Goal: Information Seeking & Learning: Learn about a topic

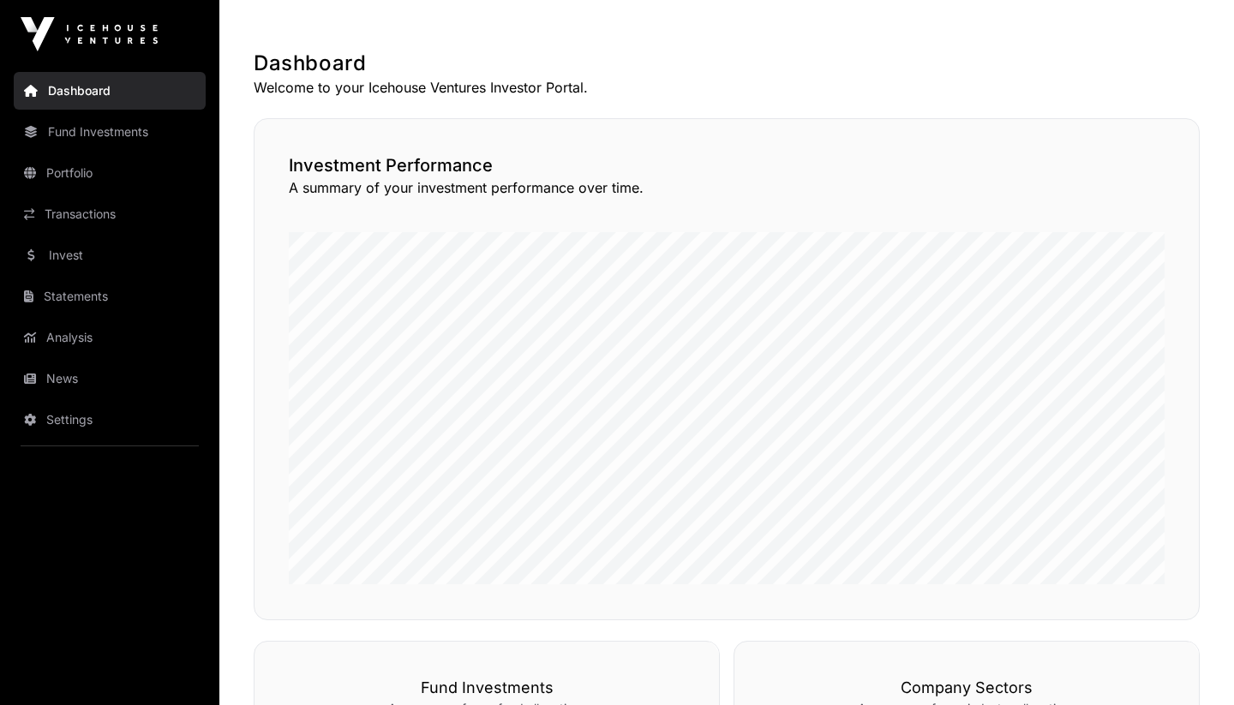
scroll to position [306, 0]
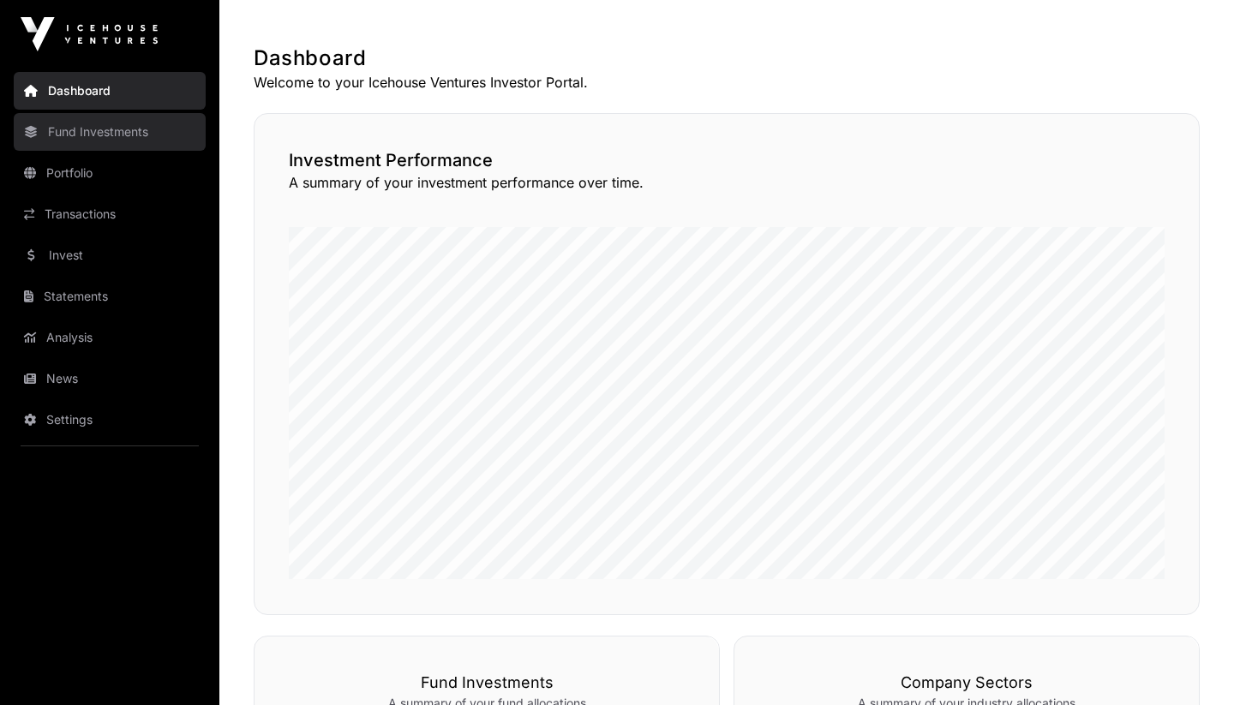
click at [75, 147] on link "Fund Investments" at bounding box center [110, 132] width 192 height 38
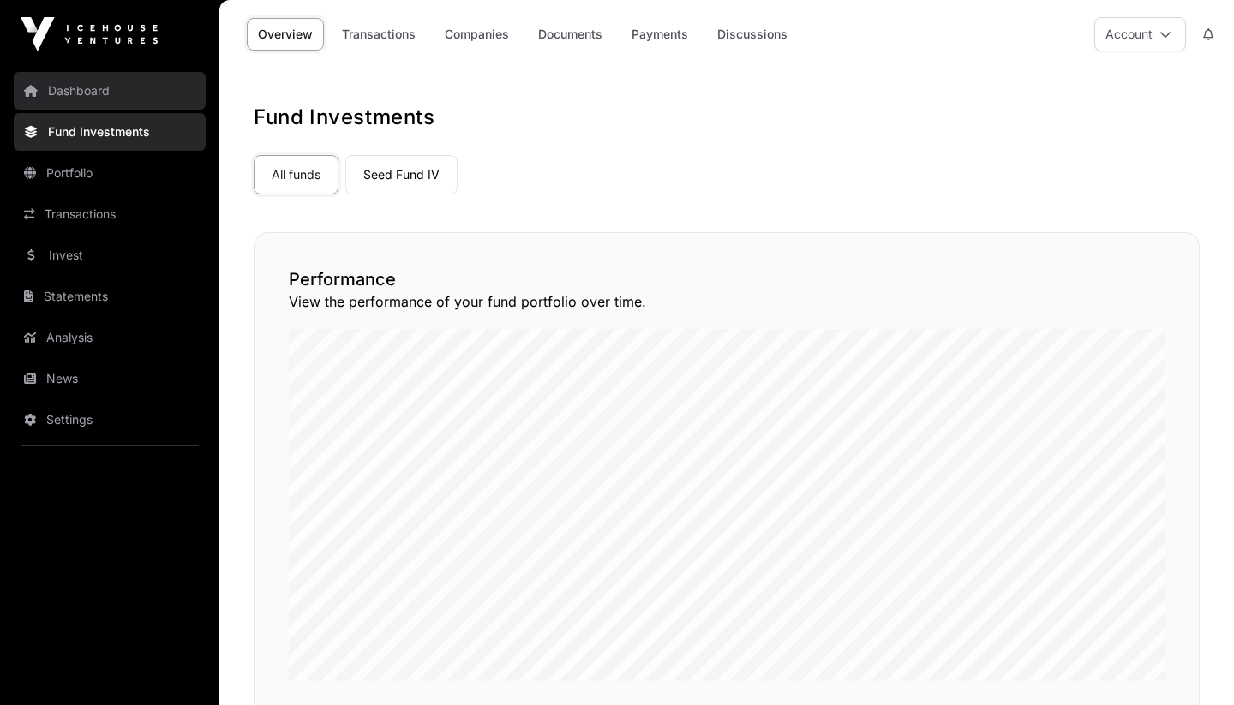
click at [62, 91] on link "Dashboard" at bounding box center [110, 91] width 192 height 38
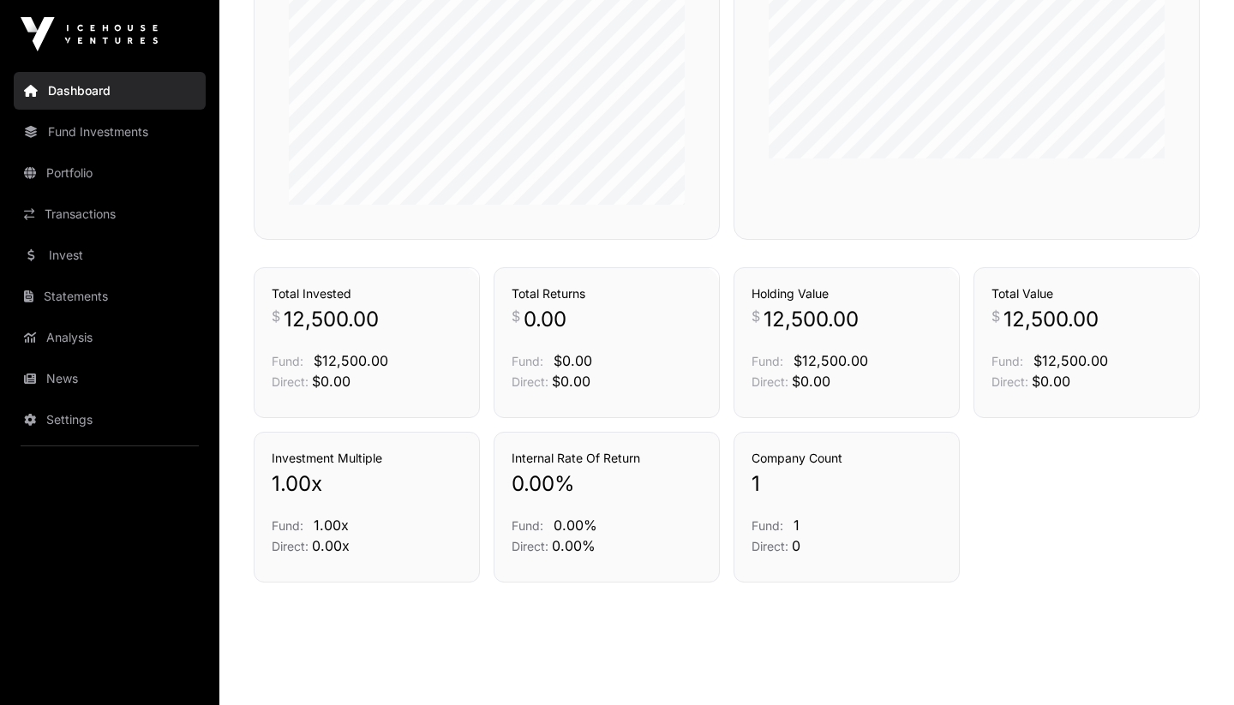
scroll to position [1093, 0]
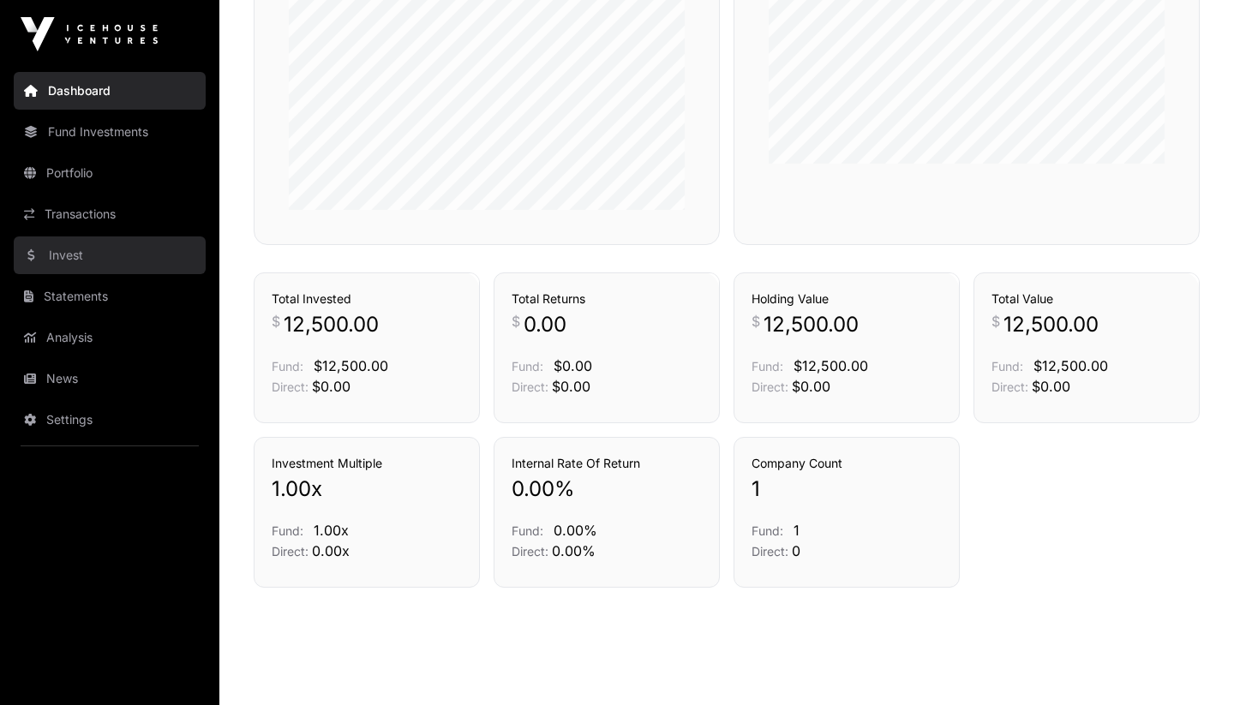
click at [78, 255] on link "Invest" at bounding box center [110, 256] width 192 height 38
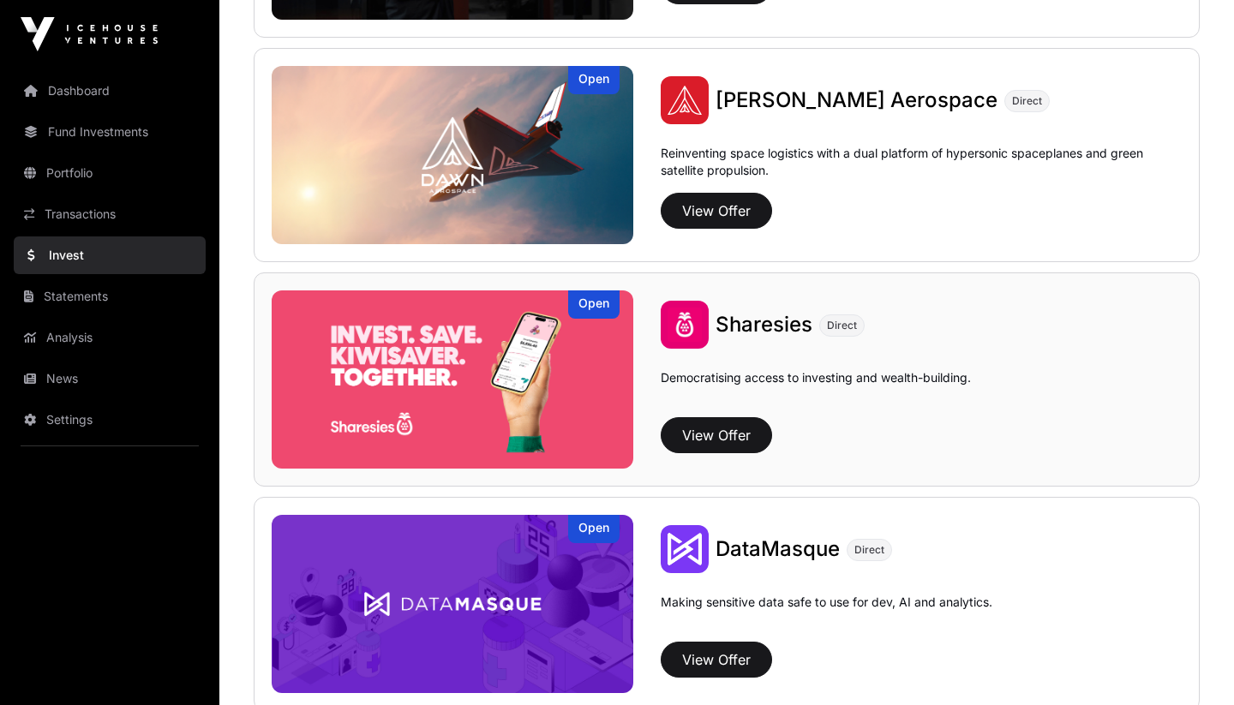
scroll to position [1971, 0]
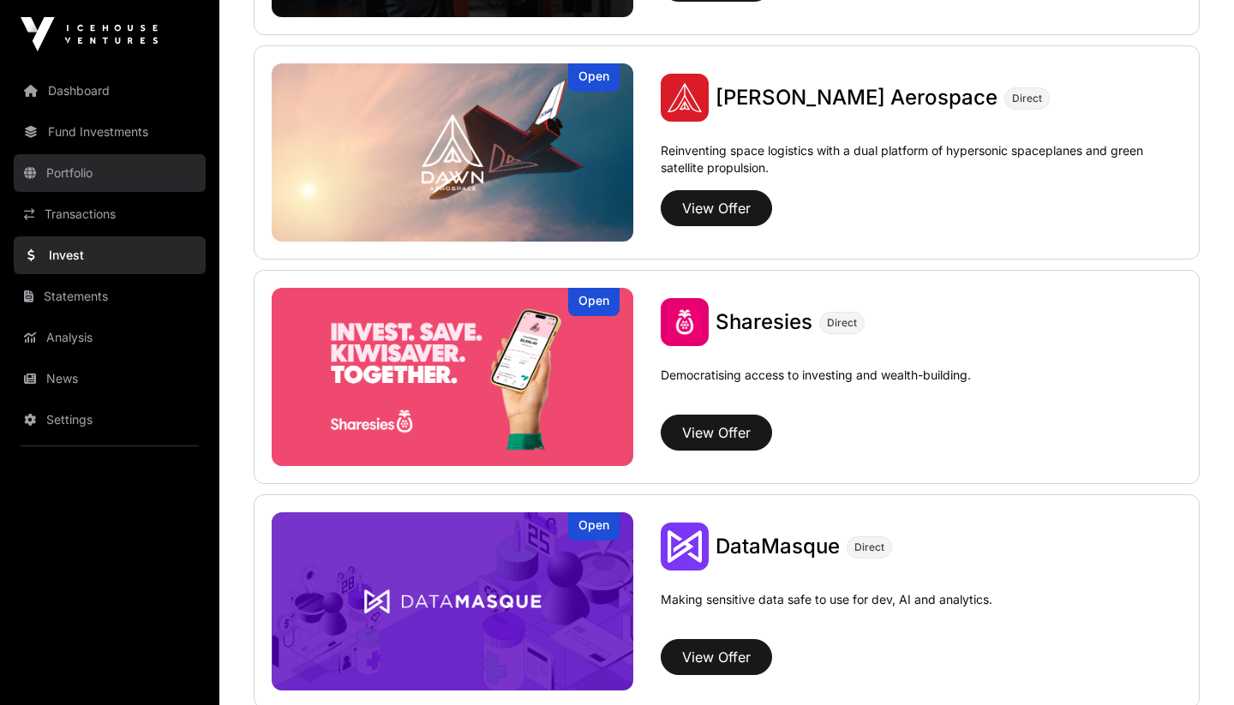
click at [85, 184] on link "Portfolio" at bounding box center [110, 173] width 192 height 38
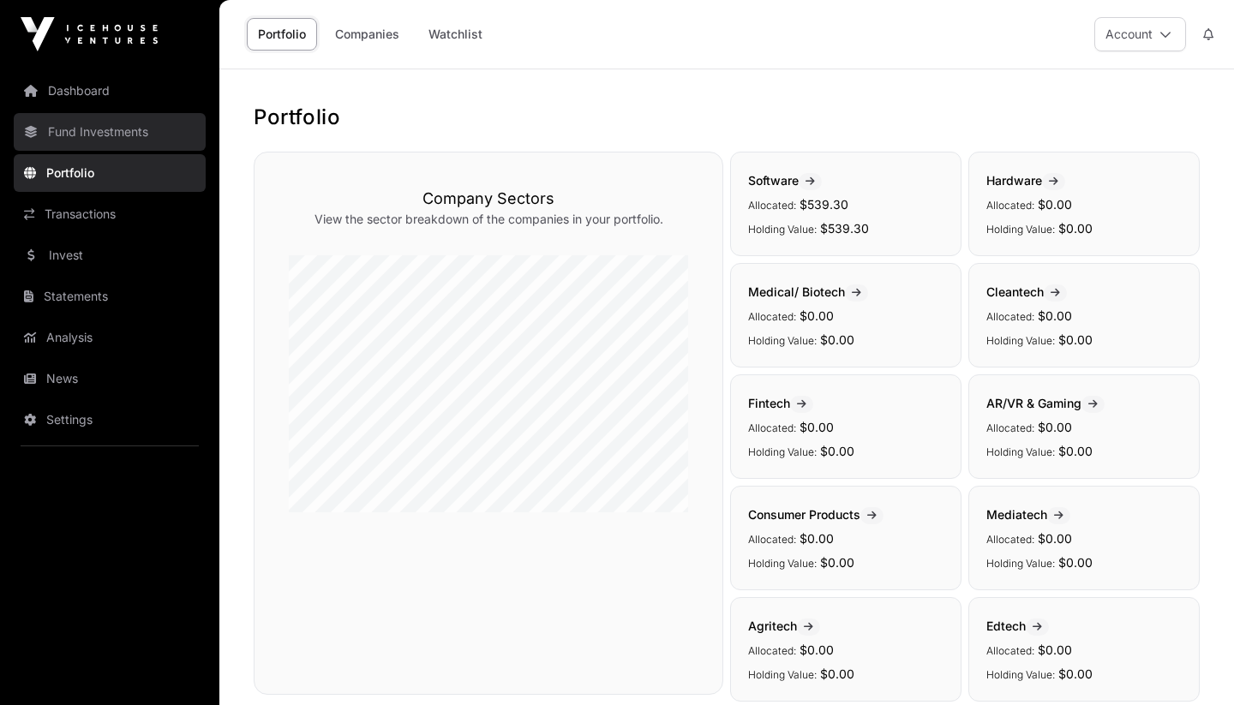
click at [111, 142] on link "Fund Investments" at bounding box center [110, 132] width 192 height 38
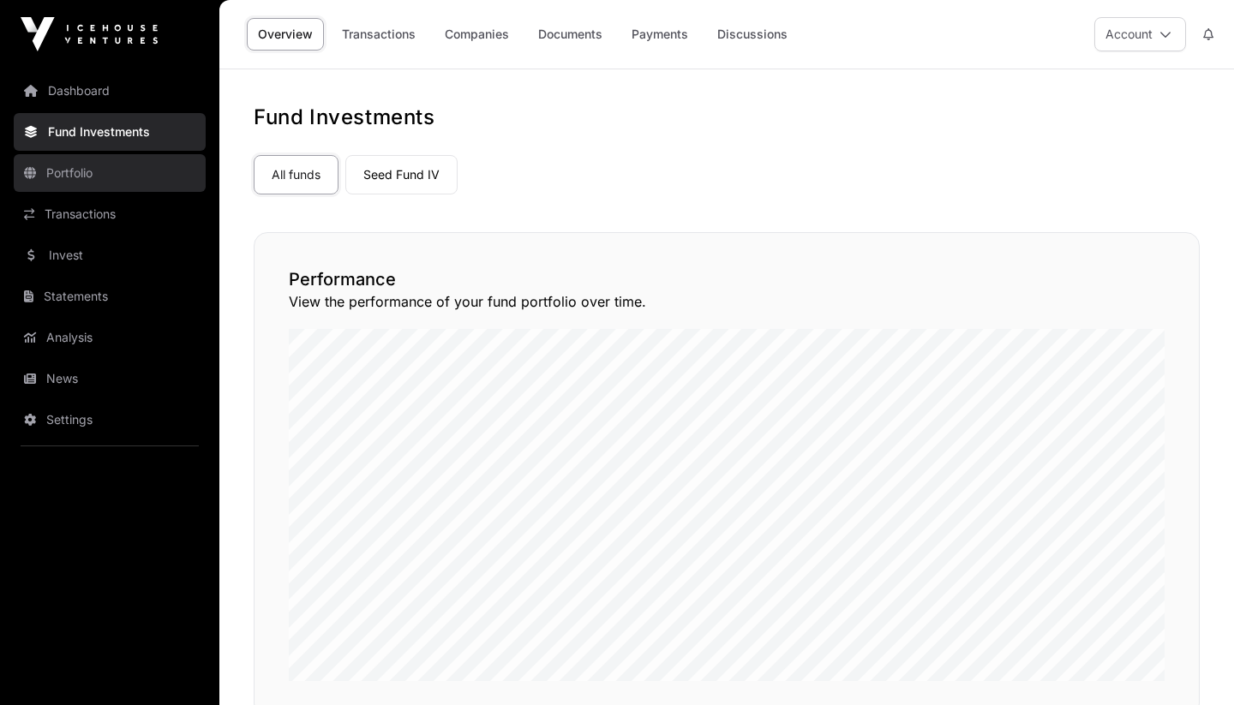
click at [110, 176] on link "Portfolio" at bounding box center [110, 173] width 192 height 38
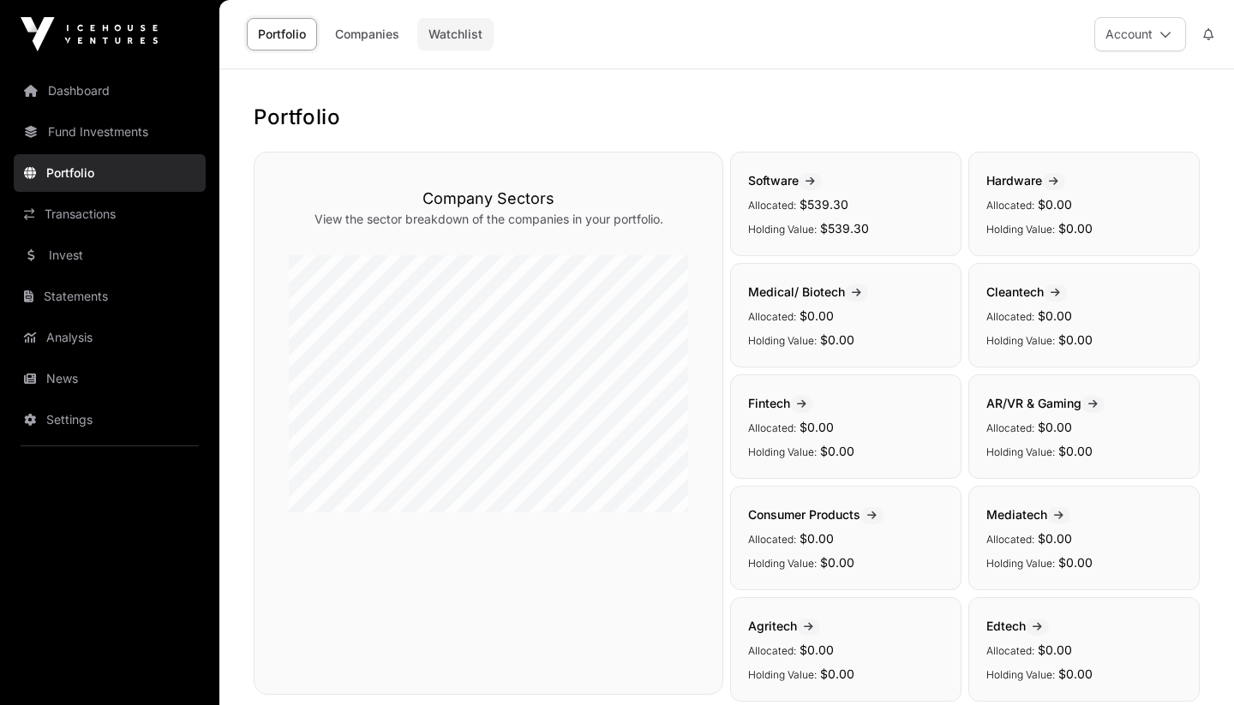
click at [460, 39] on link "Watchlist" at bounding box center [455, 34] width 76 height 33
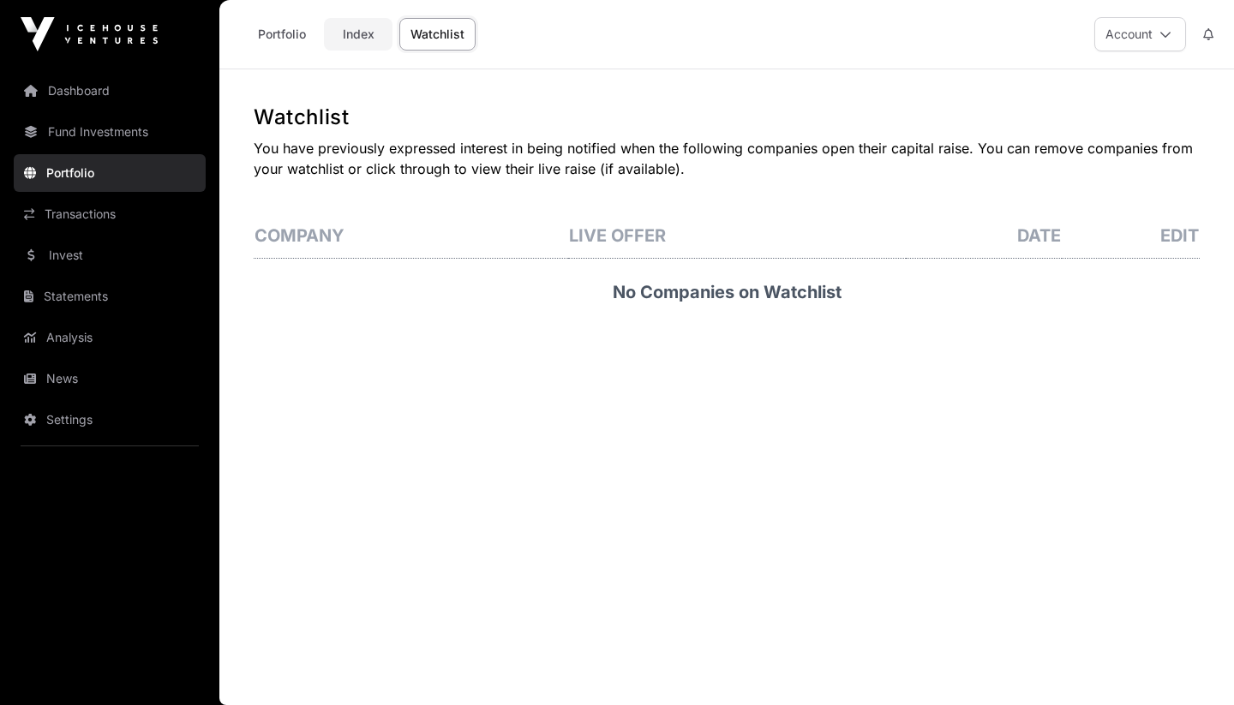
click at [380, 21] on link "Index" at bounding box center [358, 34] width 69 height 33
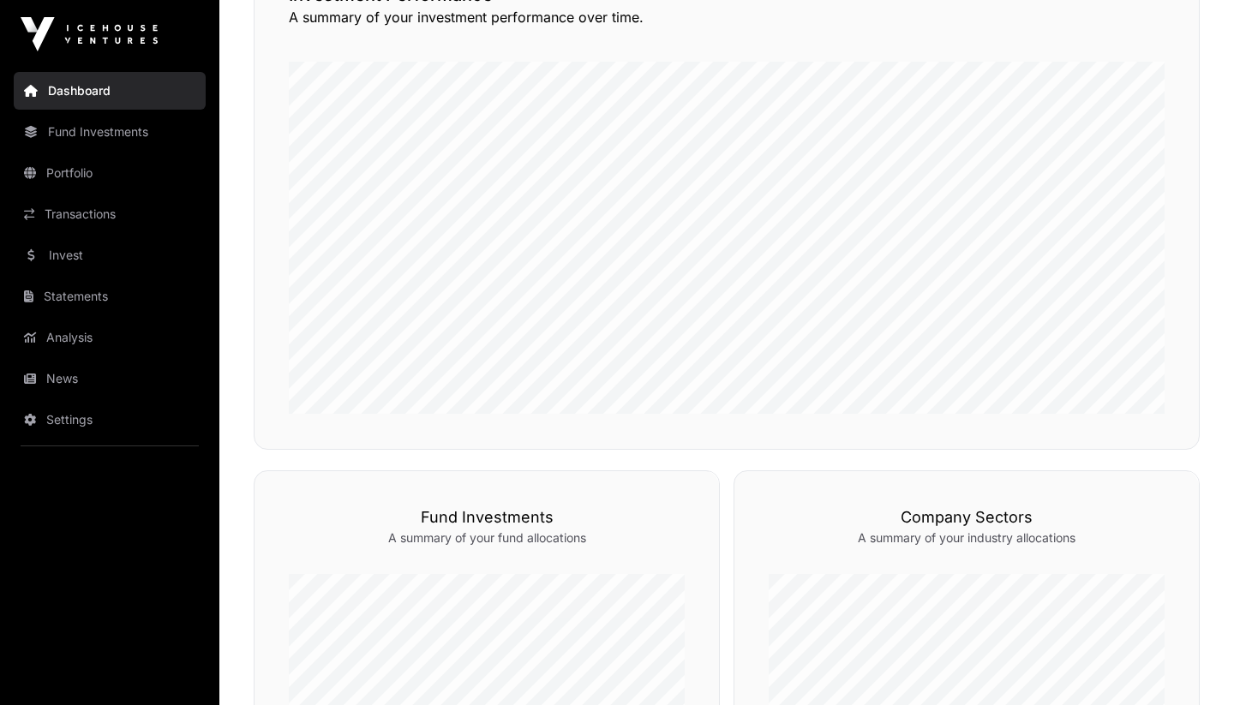
scroll to position [123, 0]
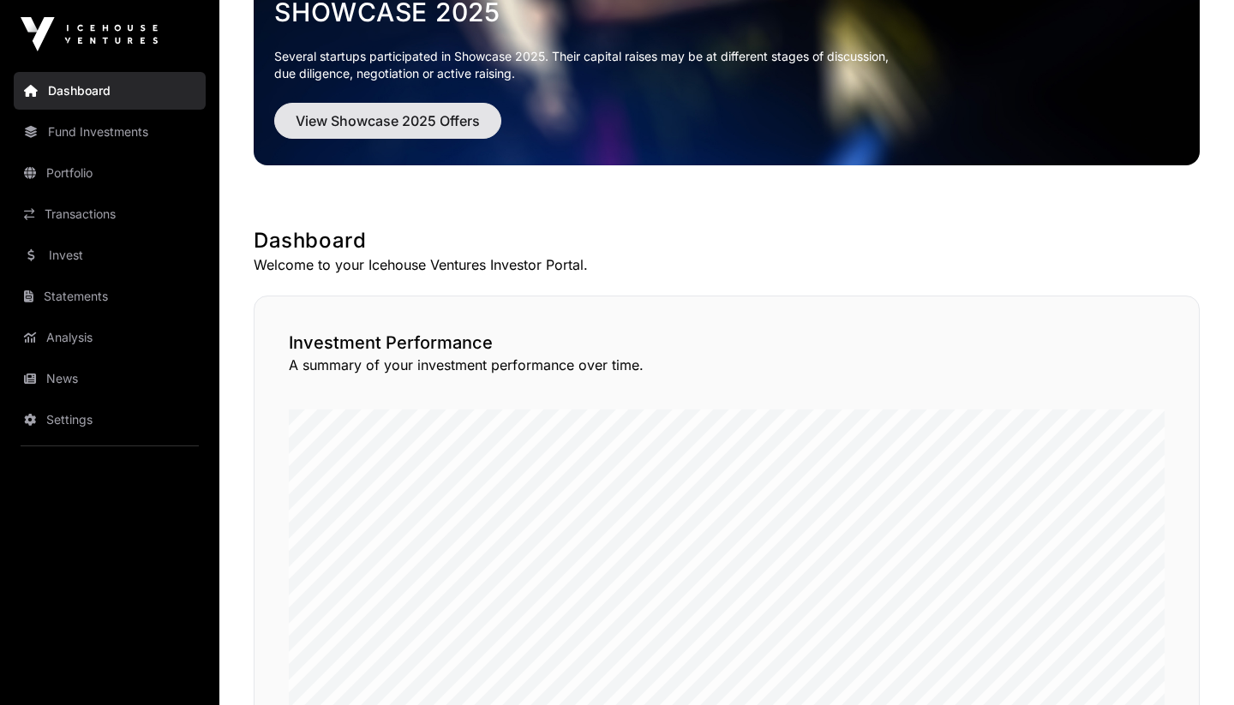
click at [376, 124] on span "View Showcase 2025 Offers" at bounding box center [388, 121] width 184 height 21
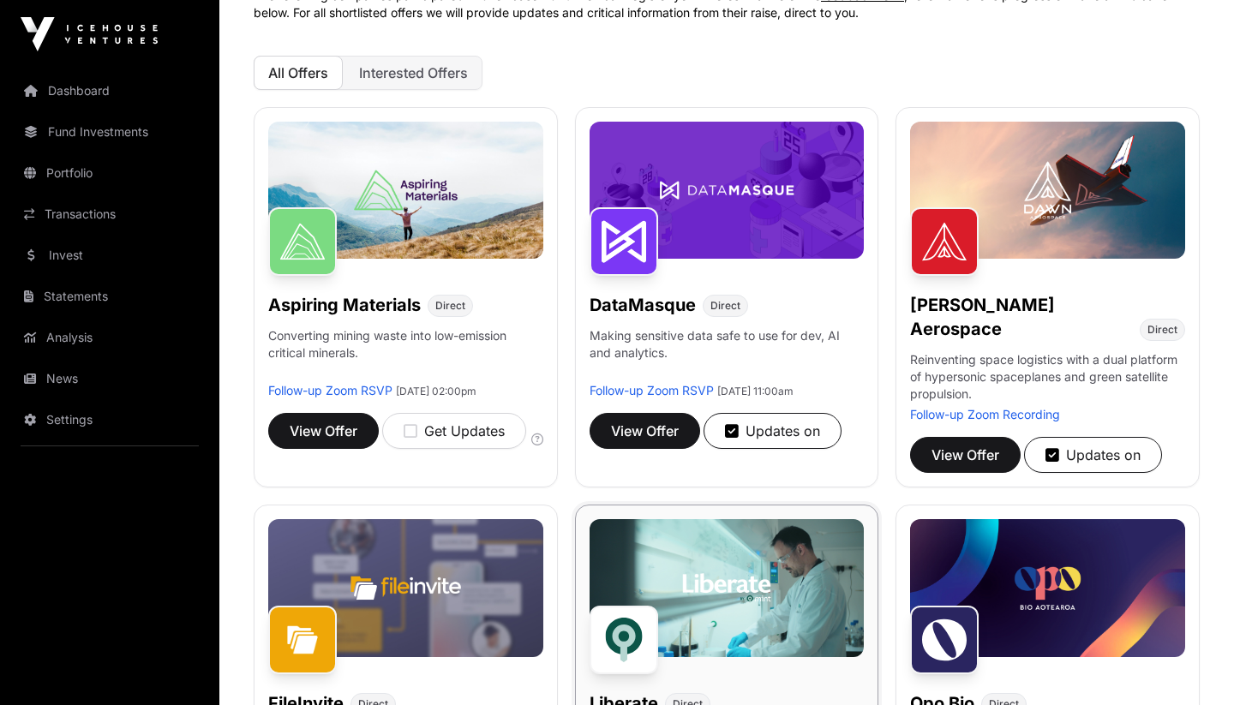
scroll to position [134, 0]
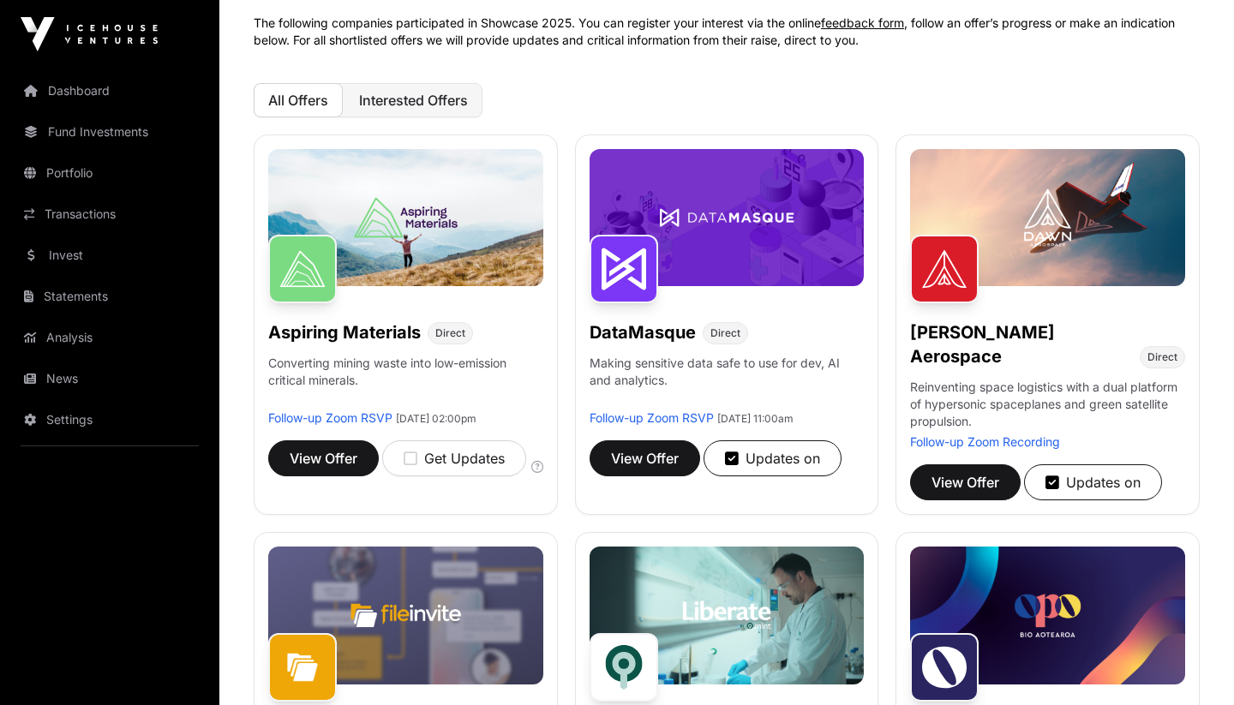
click at [421, 103] on span "Interested Offers" at bounding box center [413, 100] width 109 height 17
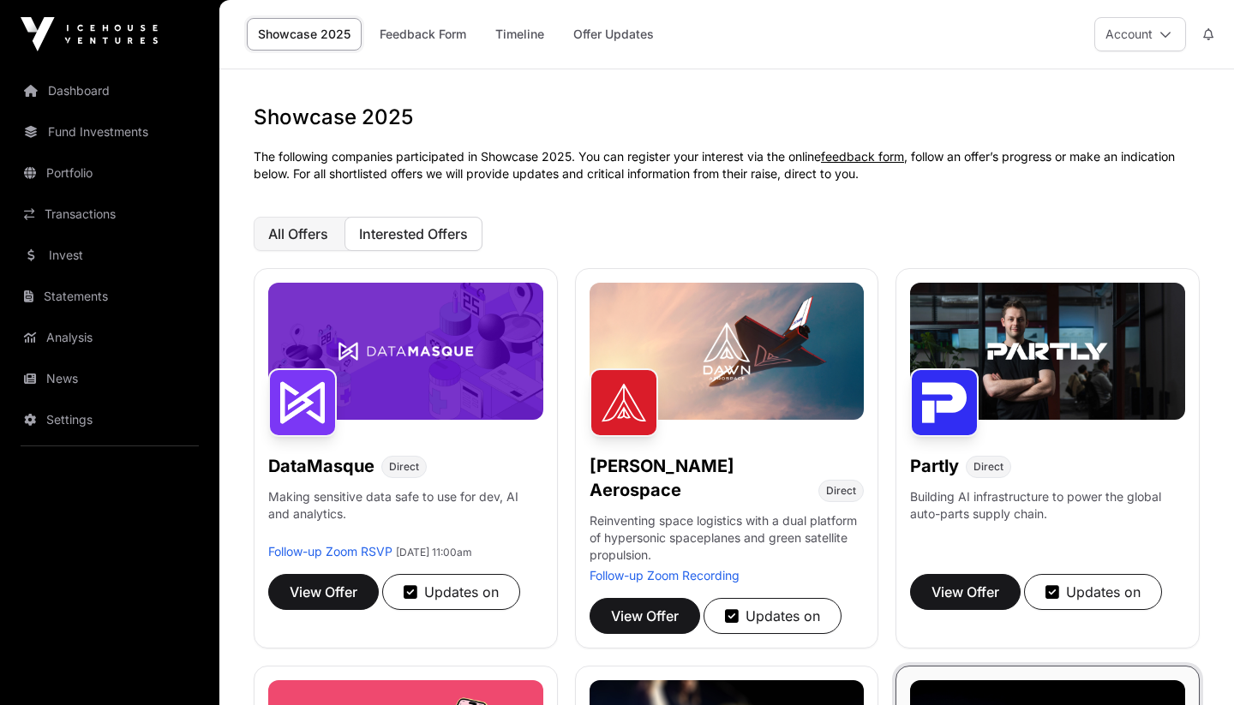
scroll to position [0, 0]
click at [284, 240] on span "All Offers" at bounding box center [298, 233] width 60 height 17
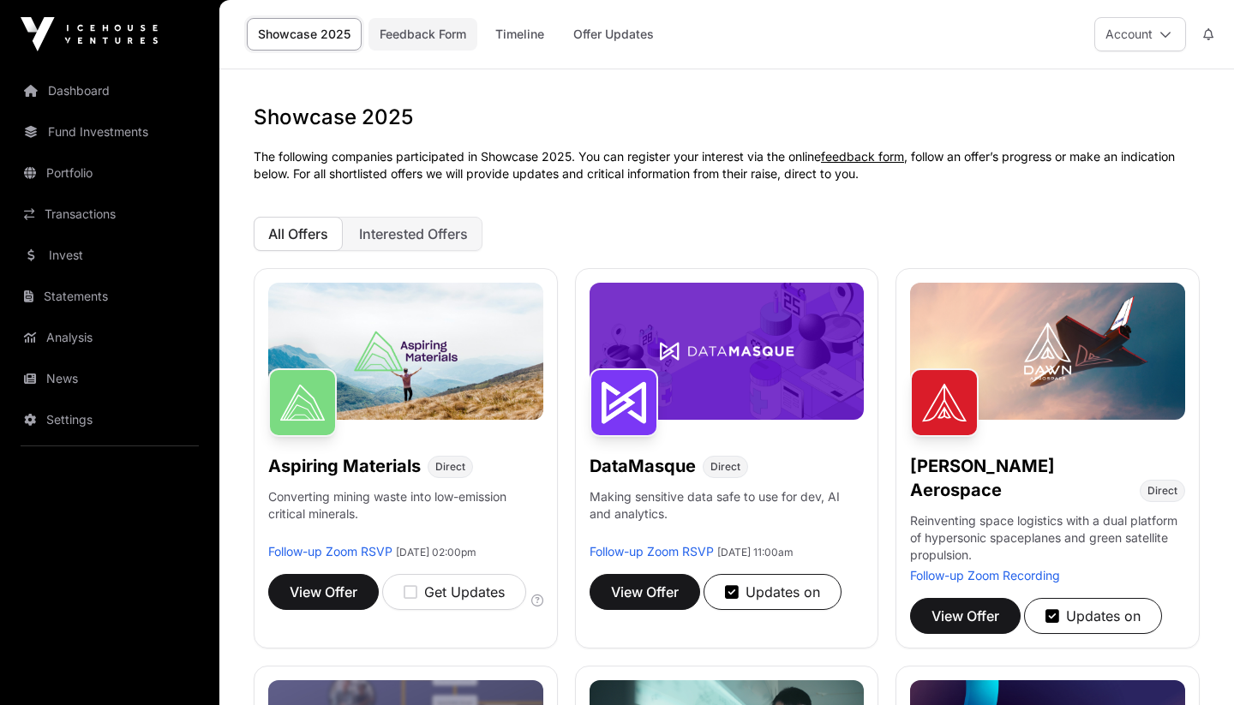
click at [438, 34] on link "Feedback Form" at bounding box center [422, 34] width 109 height 33
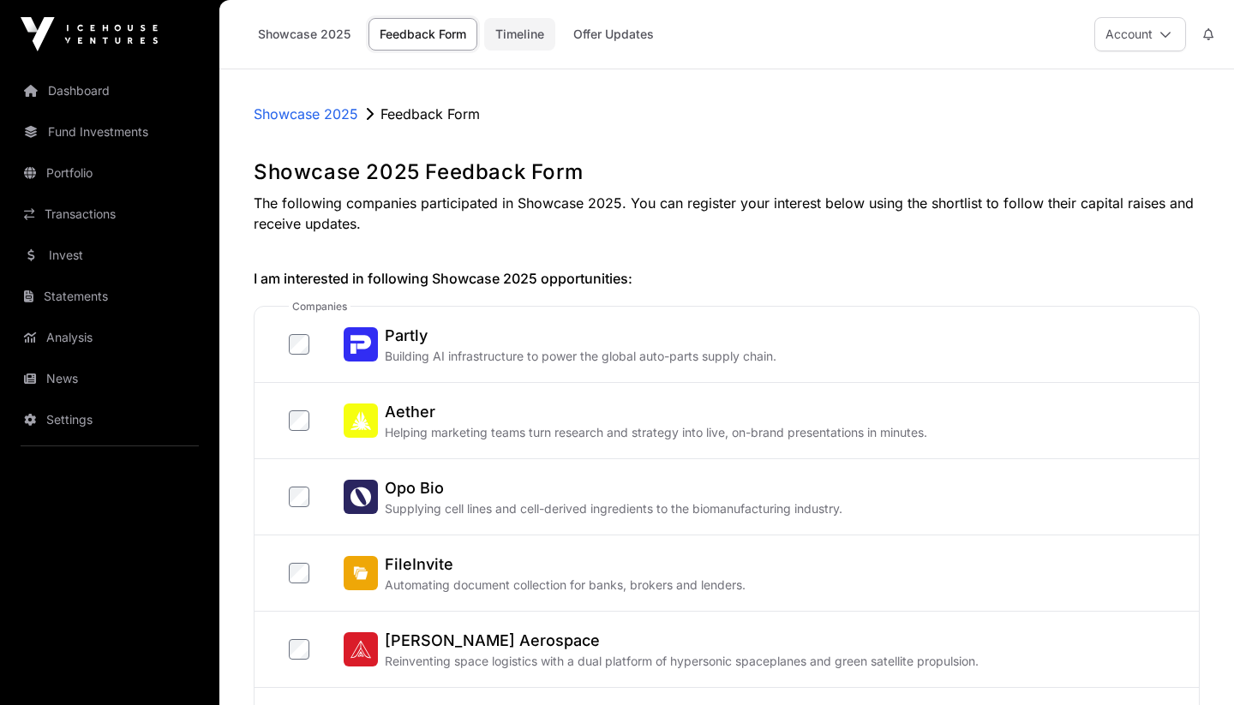
click at [512, 36] on link "Timeline" at bounding box center [519, 34] width 71 height 33
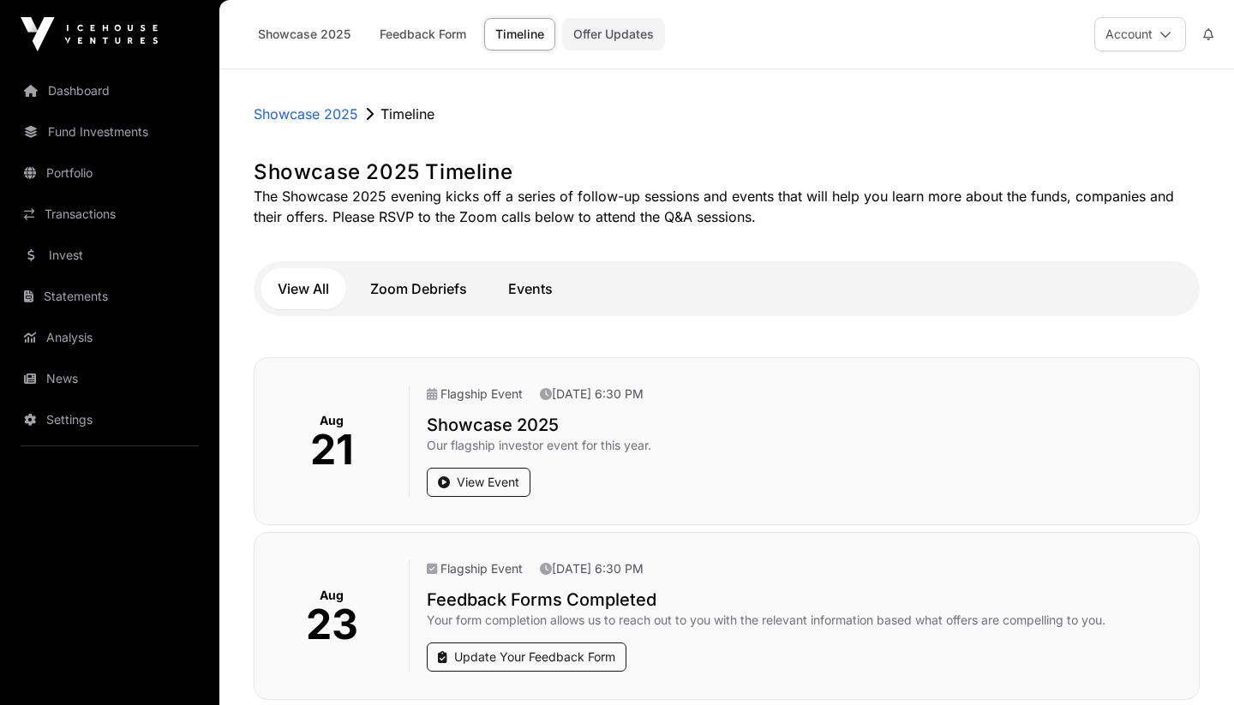
click at [651, 33] on link "Offer Updates" at bounding box center [613, 34] width 103 height 33
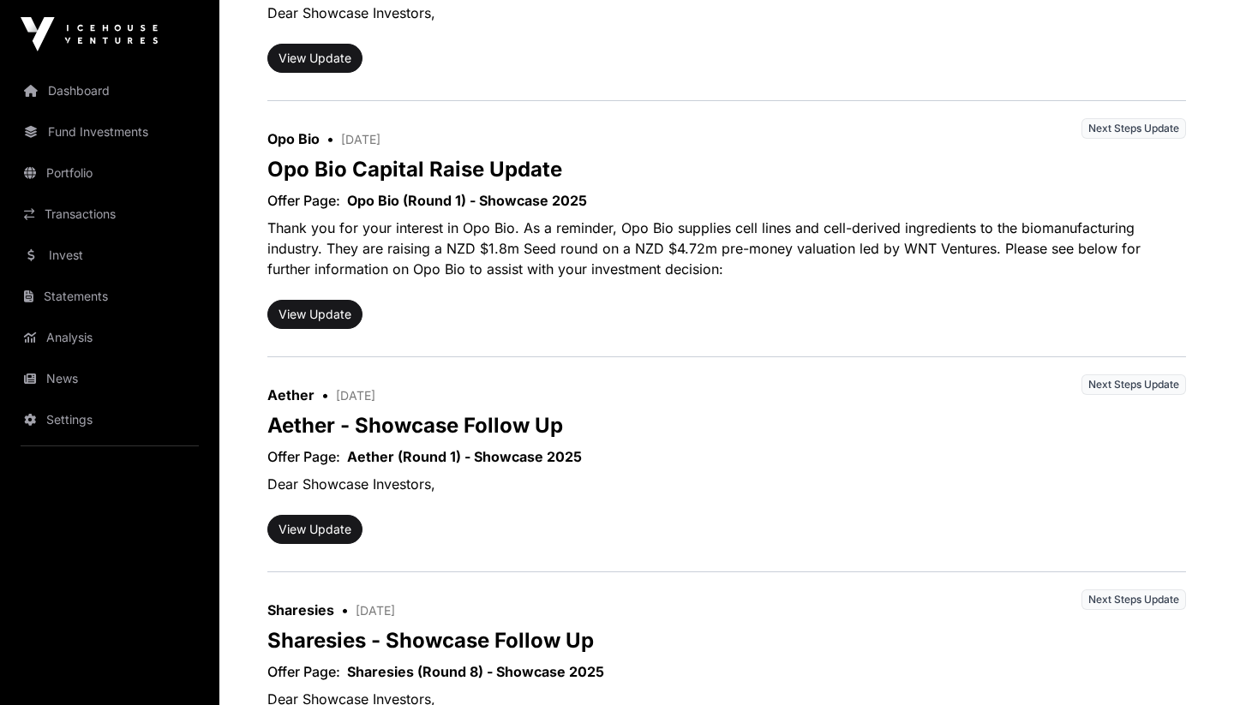
scroll to position [731, 0]
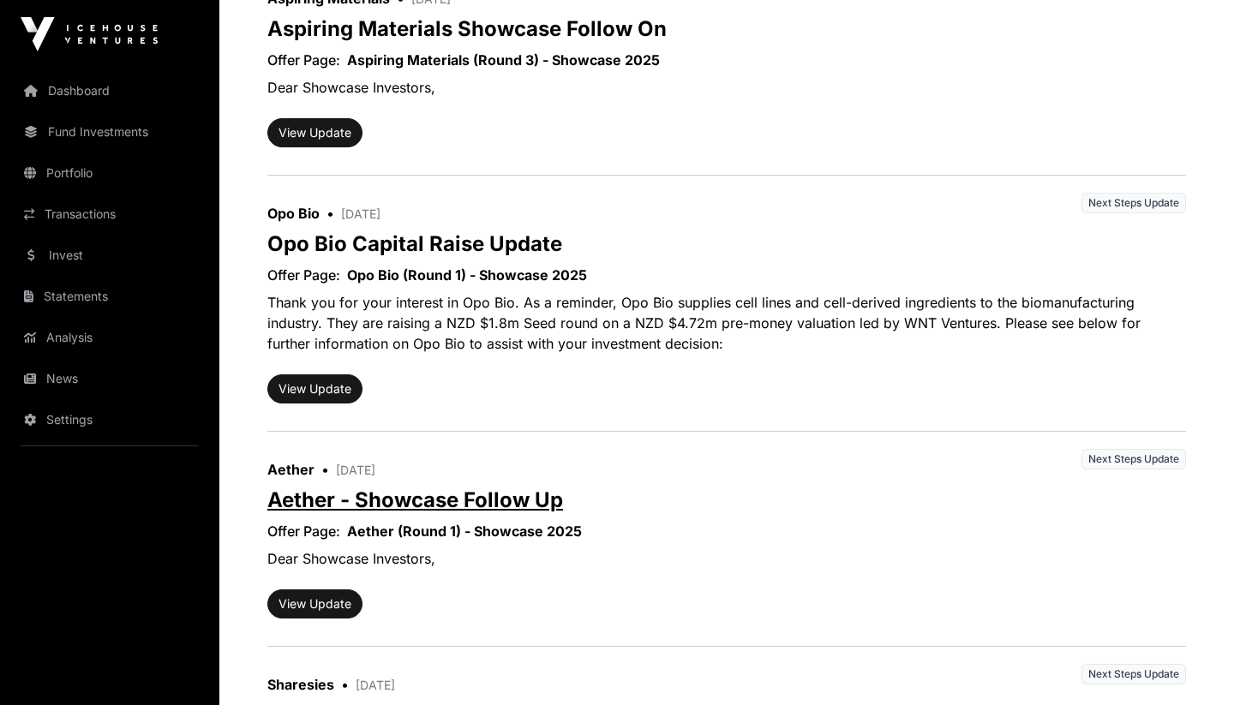
click at [504, 489] on link "Aether - Showcase Follow Up" at bounding box center [415, 500] width 296 height 25
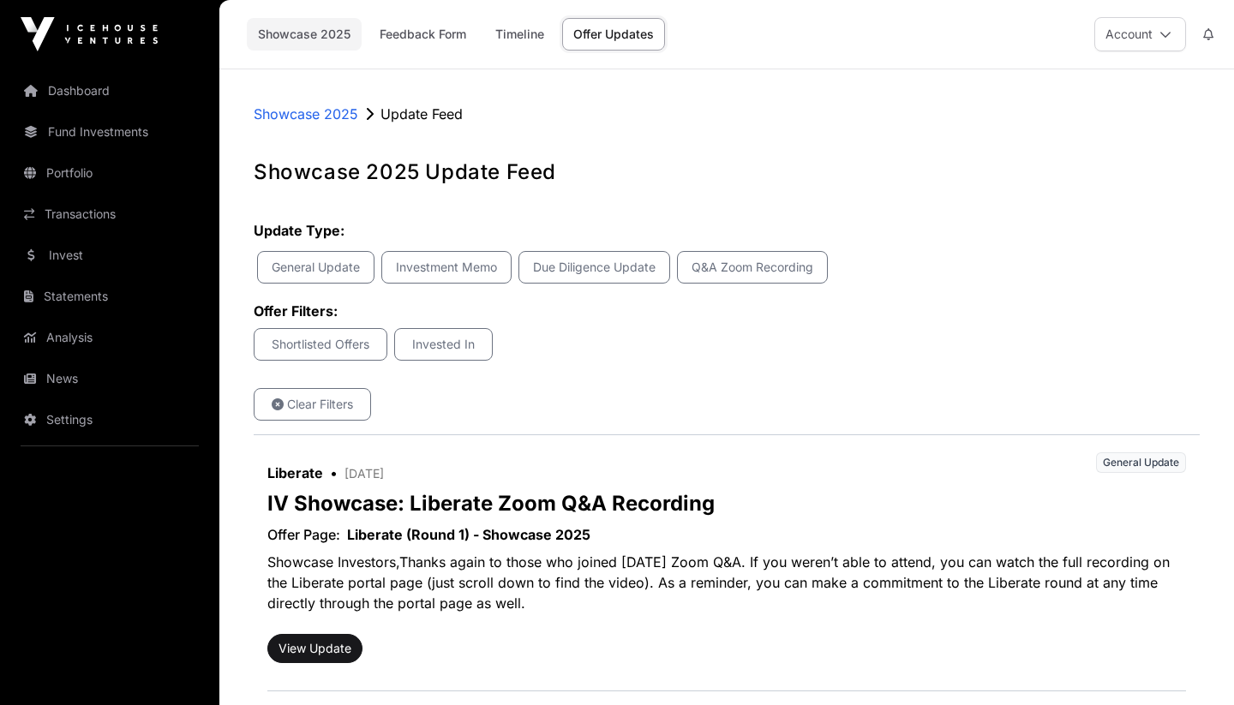
click at [301, 36] on link "Showcase 2025" at bounding box center [304, 34] width 115 height 33
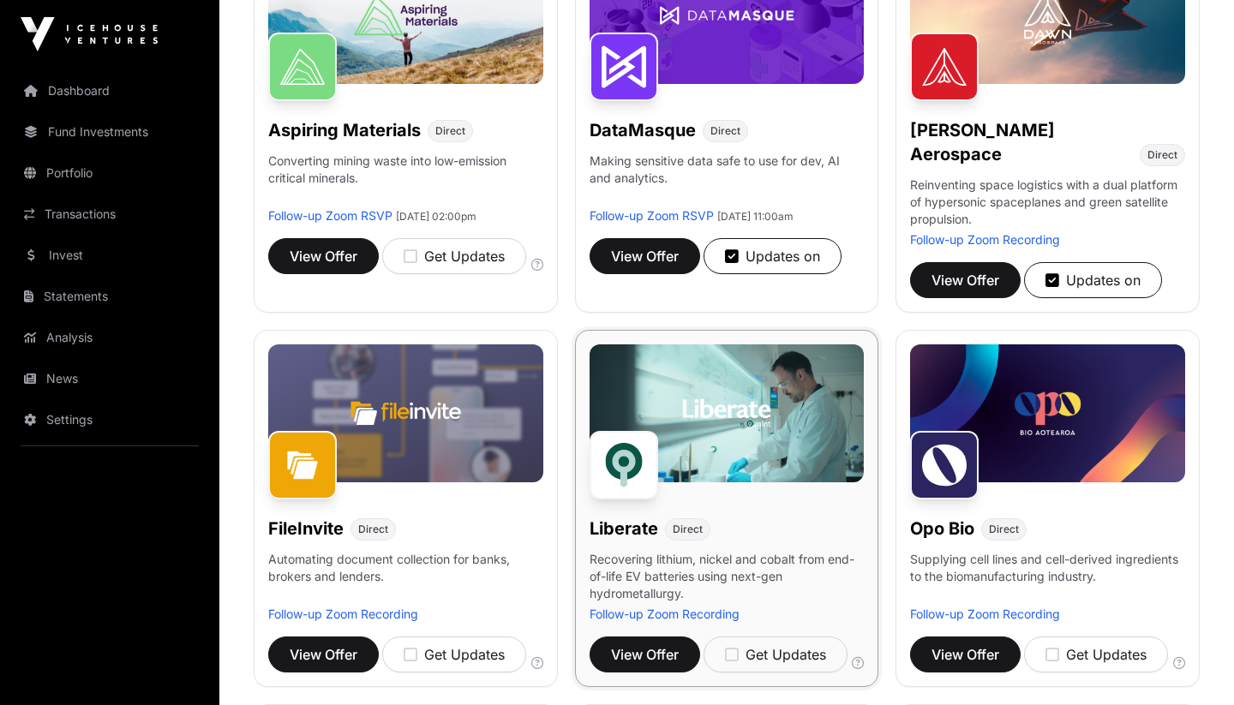
scroll to position [302, 0]
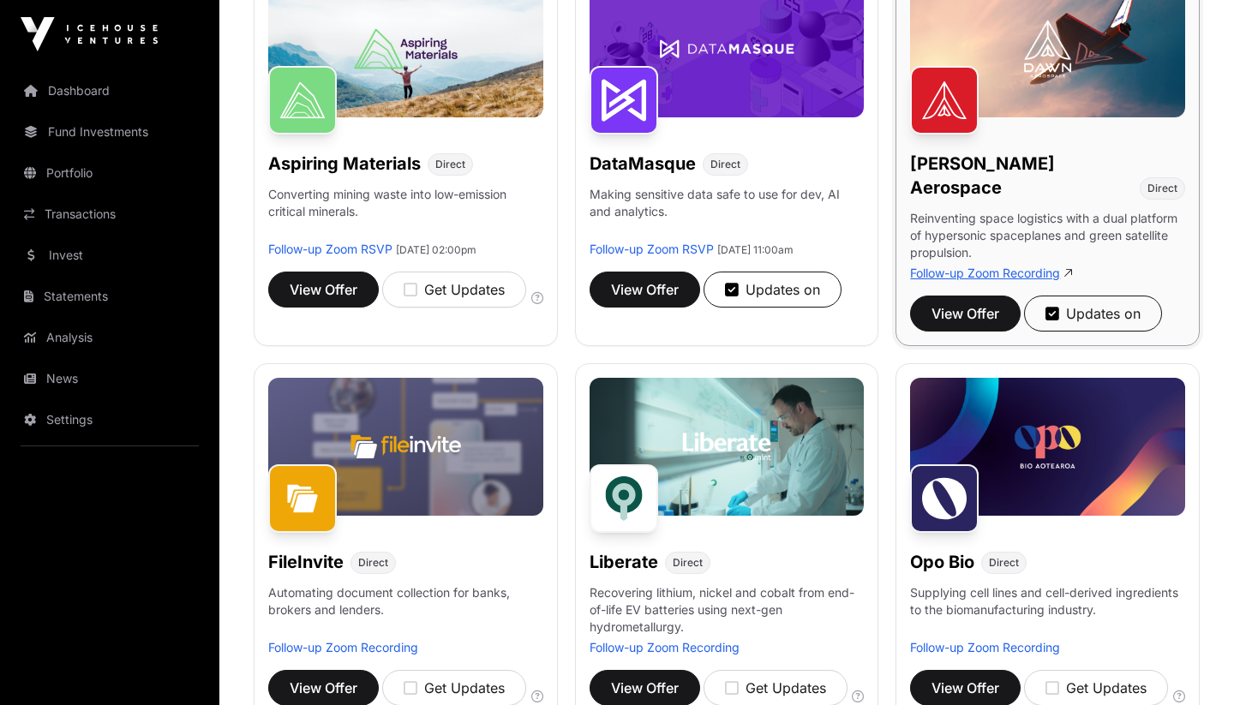
click at [938, 266] on link "Follow-up Zoom Recording" at bounding box center [985, 273] width 150 height 15
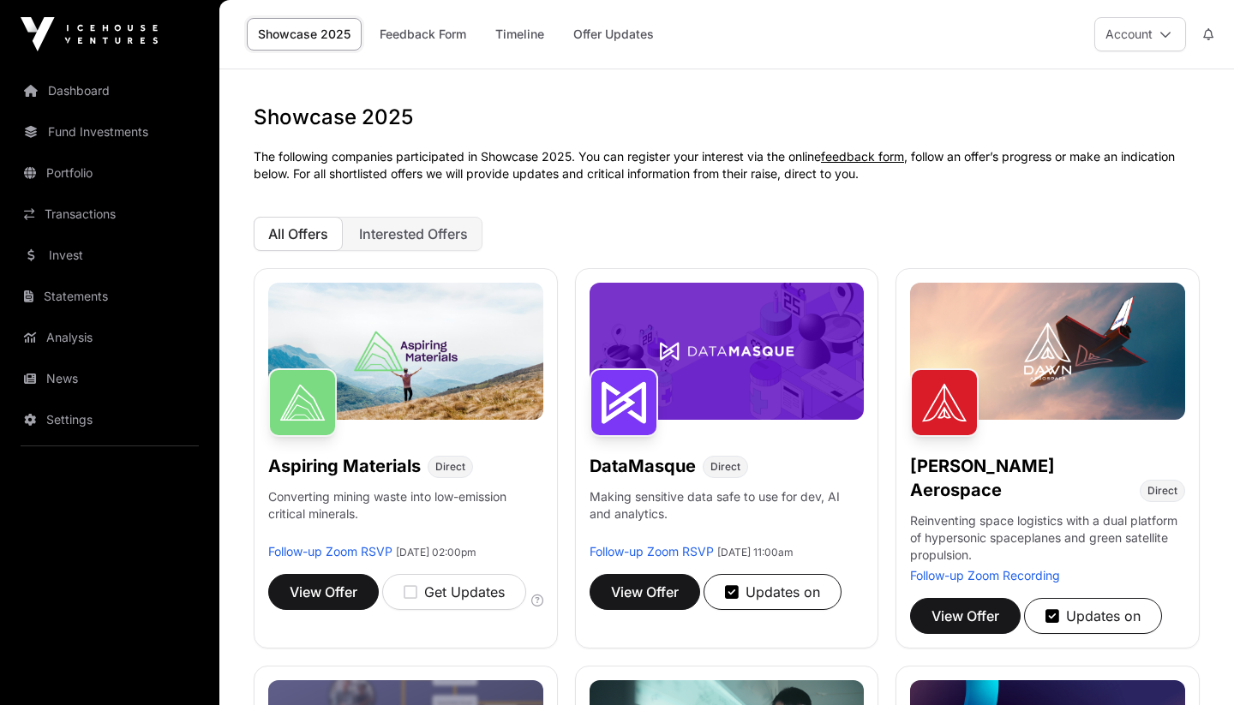
scroll to position [0, 0]
